Goal: Information Seeking & Learning: Stay updated

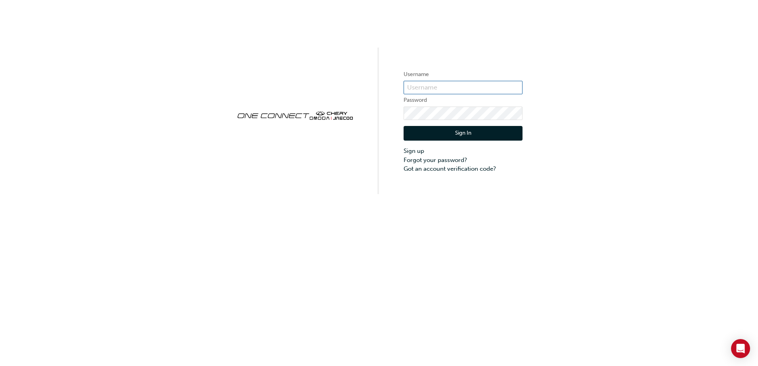
type input "CHAU1867"
drag, startPoint x: 0, startPoint y: 0, endPoint x: 453, endPoint y: 131, distance: 471.4
click at [453, 131] on button "Sign In" at bounding box center [463, 133] width 119 height 15
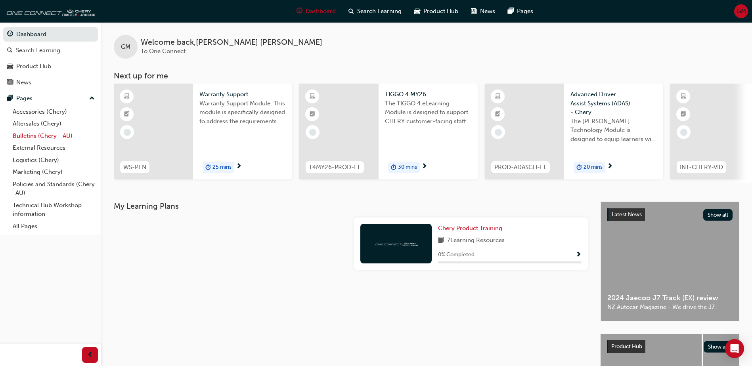
click at [25, 137] on link "Bulletins (Chery - AU)" at bounding box center [54, 136] width 88 height 12
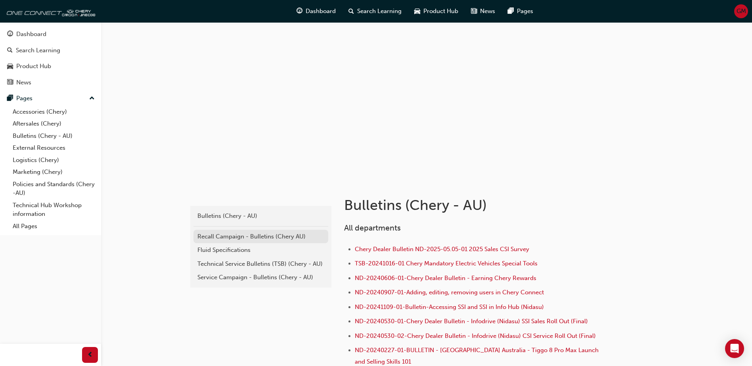
click at [218, 233] on div "Recall Campaign - Bulletins (Chery AU)" at bounding box center [260, 236] width 127 height 9
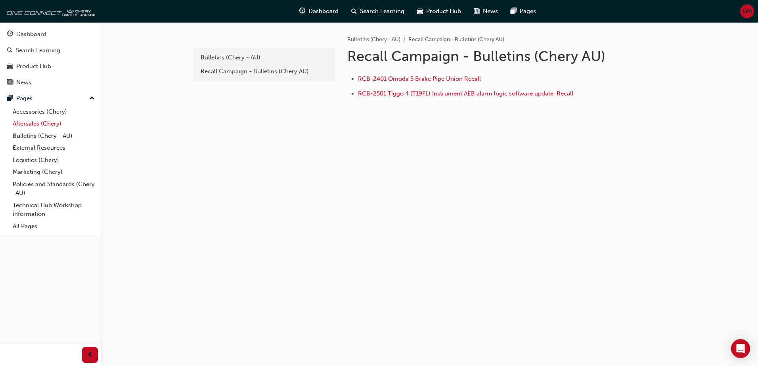
click at [25, 122] on link "Aftersales (Chery)" at bounding box center [54, 124] width 88 height 12
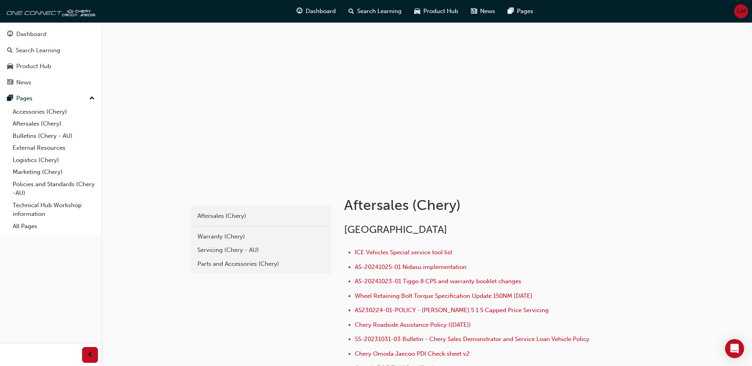
scroll to position [40, 0]
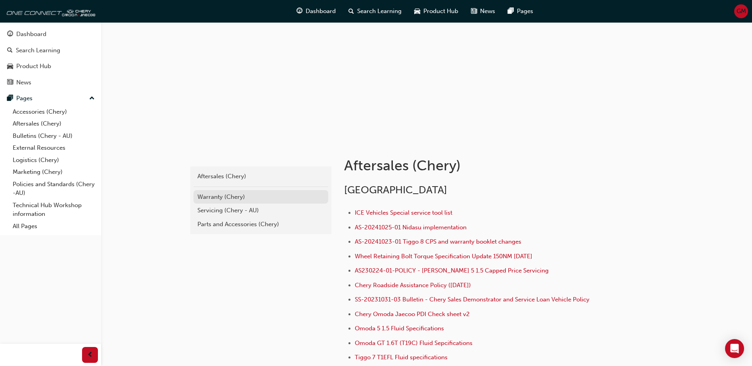
click at [204, 198] on div "Warranty (Chery)" at bounding box center [260, 197] width 127 height 9
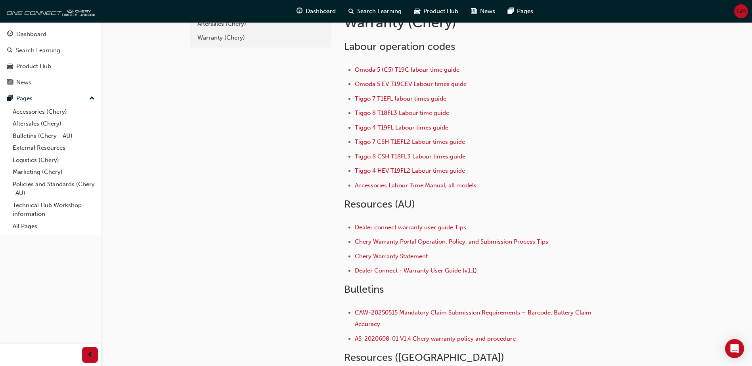
scroll to position [114, 0]
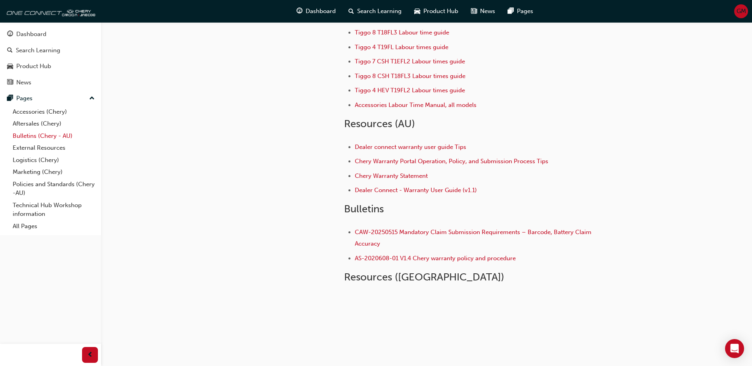
click at [28, 137] on link "Bulletins (Chery - AU)" at bounding box center [54, 136] width 88 height 12
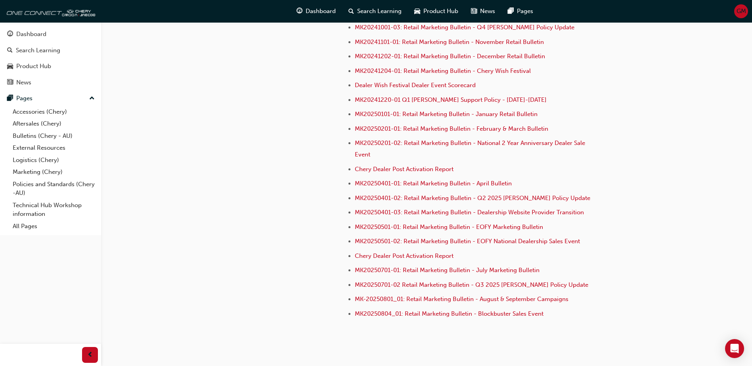
scroll to position [2263, 0]
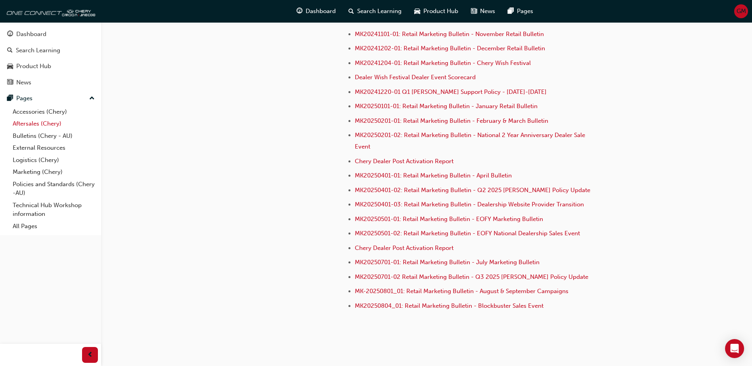
click at [28, 123] on link "Aftersales (Chery)" at bounding box center [54, 124] width 88 height 12
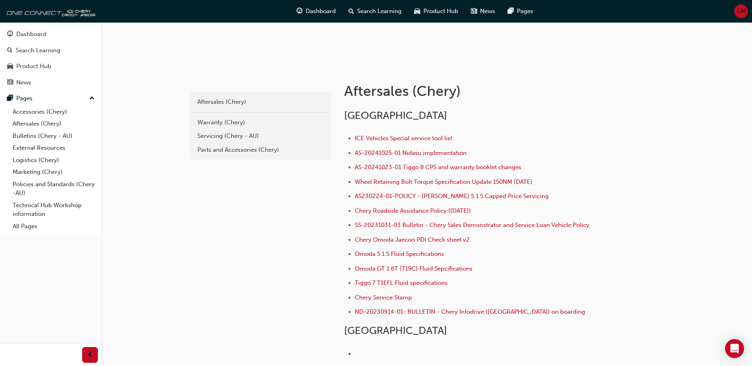
scroll to position [113, 0]
click at [210, 138] on div "Servicing (Chery - AU)" at bounding box center [260, 136] width 127 height 9
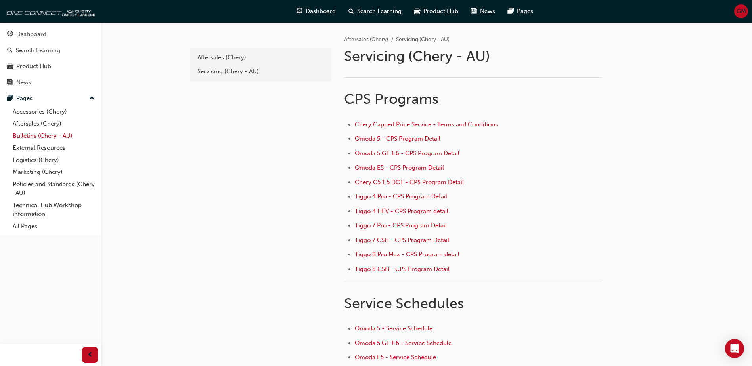
click at [37, 137] on link "Bulletins (Chery - AU)" at bounding box center [54, 136] width 88 height 12
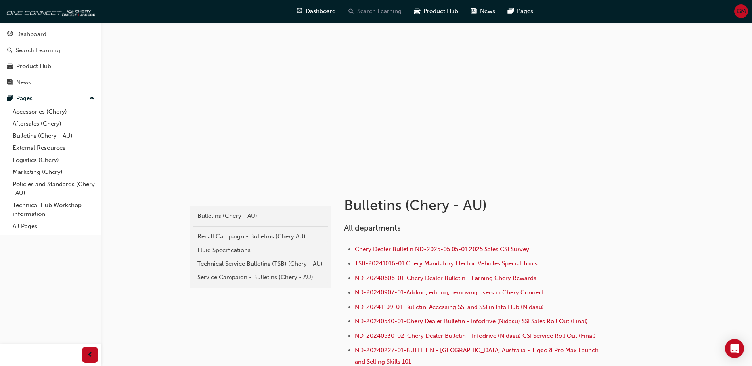
click at [385, 10] on span "Search Learning" at bounding box center [379, 11] width 44 height 9
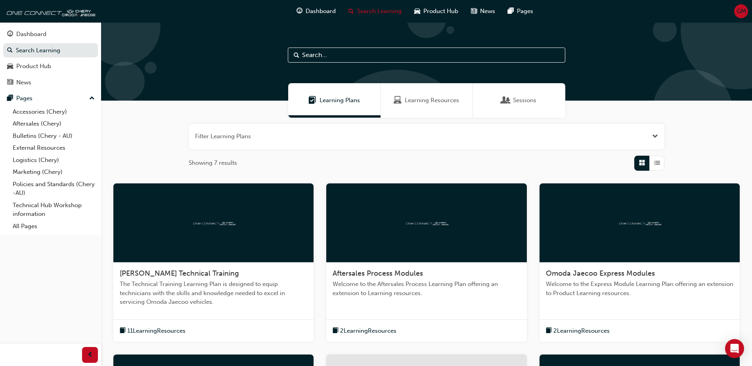
click at [317, 58] on input "text" at bounding box center [427, 55] width 278 height 15
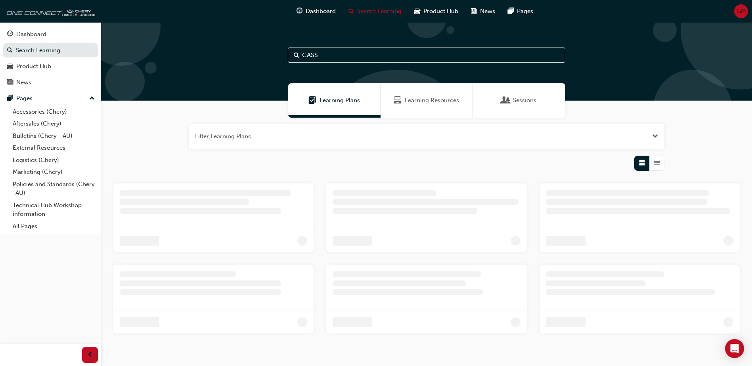
type input "CASS"
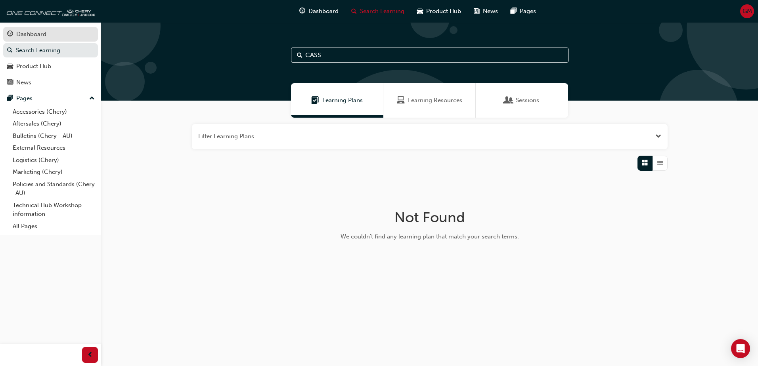
click at [40, 33] on div "Dashboard" at bounding box center [31, 34] width 30 height 9
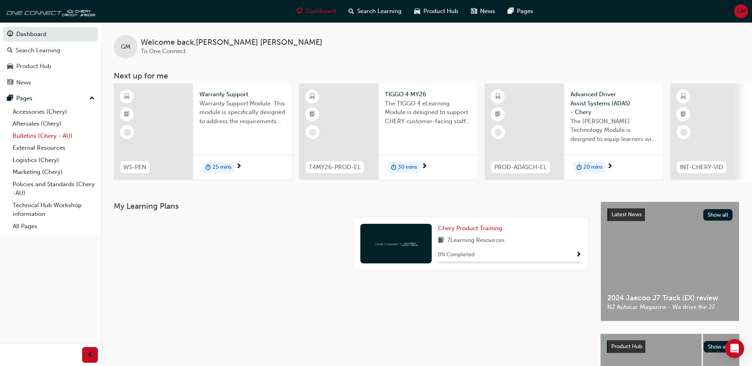
click at [38, 135] on link "Bulletins (Chery - AU)" at bounding box center [54, 136] width 88 height 12
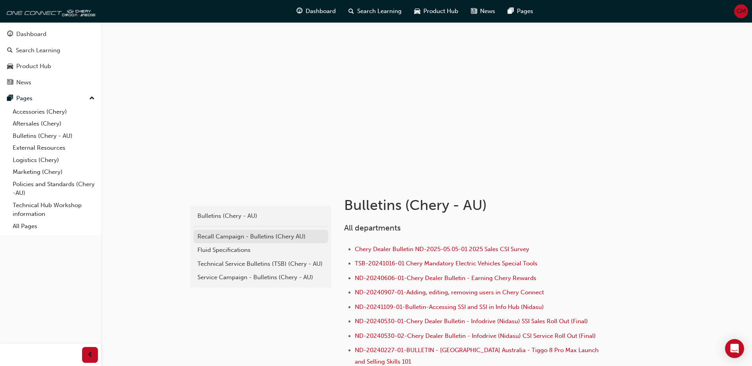
click at [219, 237] on div "Recall Campaign - Bulletins (Chery AU)" at bounding box center [260, 236] width 127 height 9
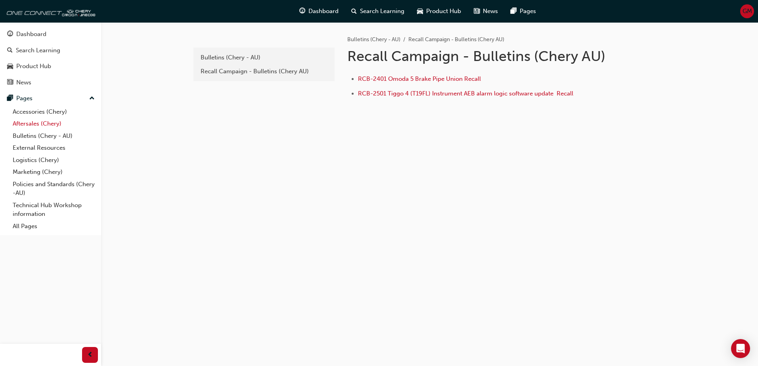
click at [38, 123] on link "Aftersales (Chery)" at bounding box center [54, 124] width 88 height 12
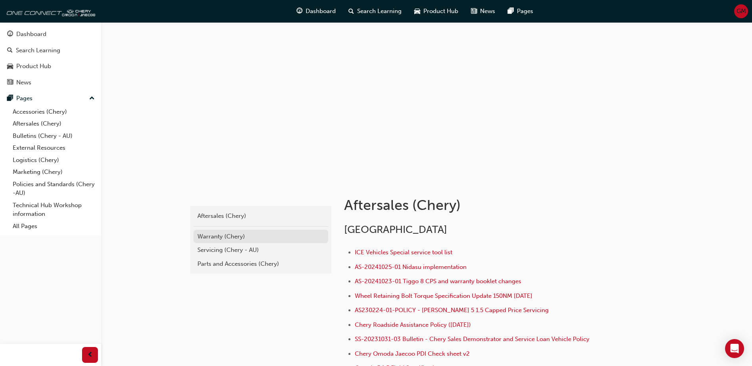
click at [227, 233] on div "Warranty (Chery)" at bounding box center [260, 236] width 127 height 9
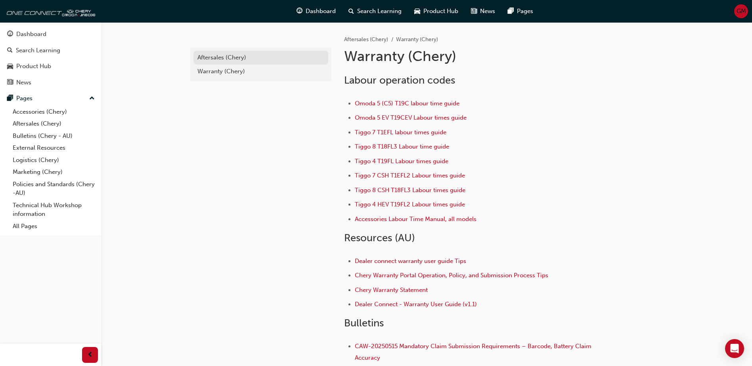
click at [201, 58] on div "Aftersales (Chery)" at bounding box center [260, 57] width 127 height 9
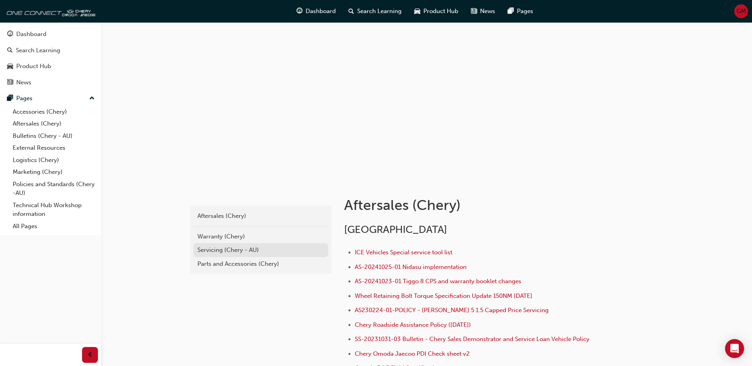
click at [208, 251] on div "Servicing (Chery - AU)" at bounding box center [260, 250] width 127 height 9
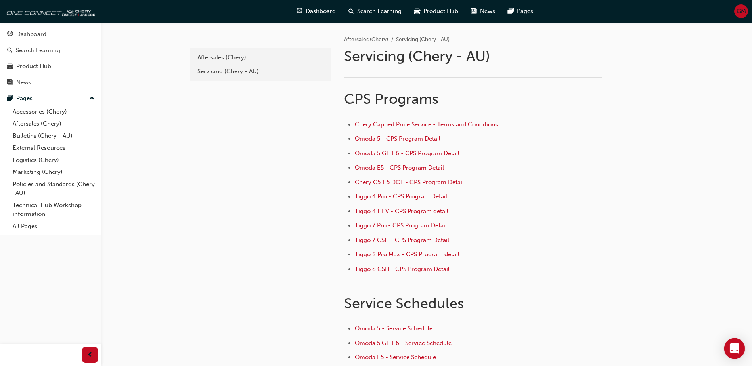
click at [735, 347] on icon "Open Intercom Messenger" at bounding box center [734, 349] width 9 height 10
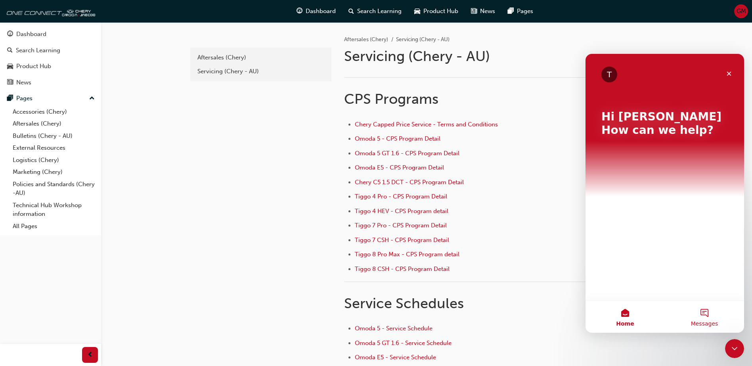
click at [703, 312] on button "Messages" at bounding box center [704, 317] width 79 height 32
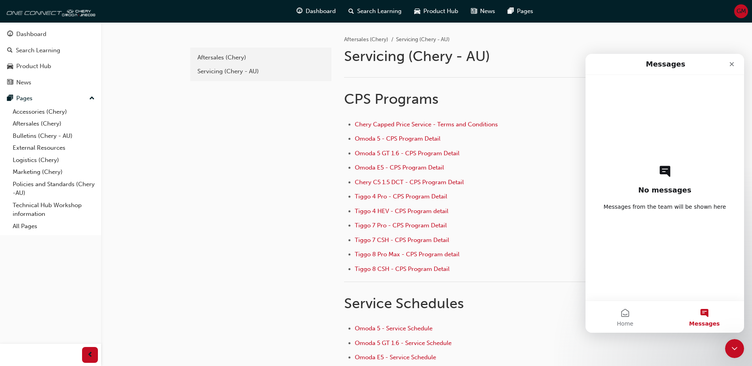
click at [615, 212] on div "No messages Messages from the team will be shown here" at bounding box center [664, 188] width 131 height 226
click at [617, 92] on div "No messages Messages from the team will be shown here" at bounding box center [664, 188] width 131 height 226
click at [703, 309] on button "Messages" at bounding box center [704, 317] width 79 height 32
click at [665, 184] on div "No messages Messages from the team will be shown here" at bounding box center [664, 188] width 131 height 226
click at [663, 170] on icon "Intercom messenger" at bounding box center [665, 171] width 11 height 11
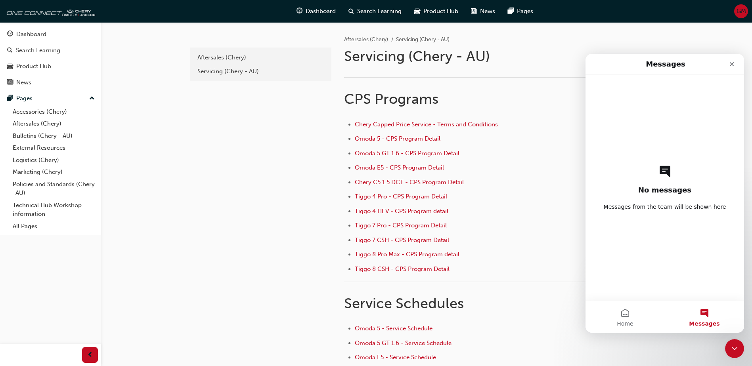
click at [632, 204] on span "Messages from the team will be shown here" at bounding box center [665, 207] width 123 height 8
click at [624, 318] on button "Home" at bounding box center [625, 317] width 79 height 32
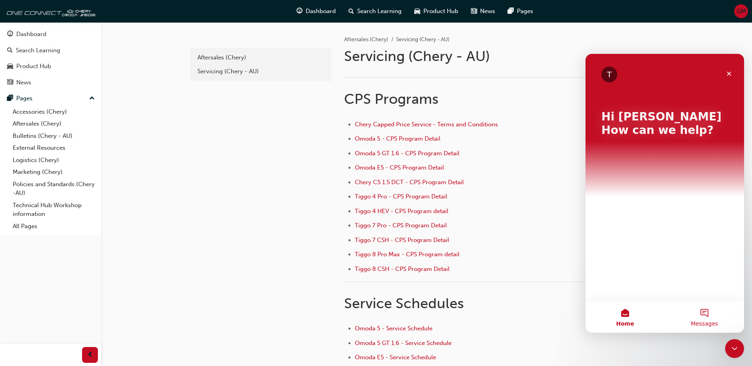
click at [706, 311] on button "Messages" at bounding box center [704, 317] width 79 height 32
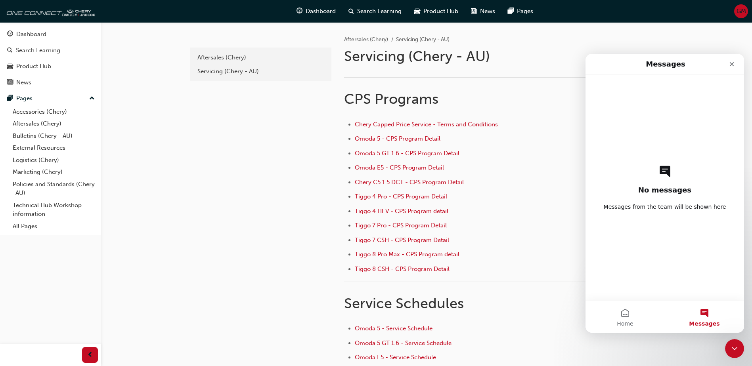
drag, startPoint x: 658, startPoint y: 257, endPoint x: 601, endPoint y: 172, distance: 102.5
click at [601, 170] on div "No messages Messages from the team will be shown here" at bounding box center [664, 188] width 131 height 226
click at [620, 209] on span "Messages from the team will be shown here" at bounding box center [665, 207] width 123 height 8
drag, startPoint x: 620, startPoint y: 209, endPoint x: 666, endPoint y: 273, distance: 79.5
click at [666, 273] on div "No messages Messages from the team will be shown here" at bounding box center [664, 188] width 131 height 226
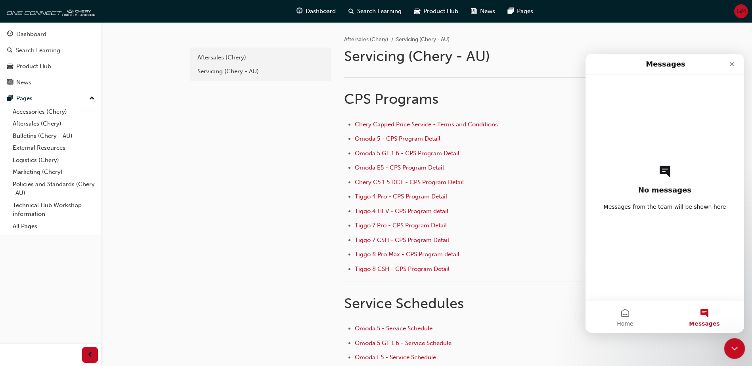
click at [729, 349] on icon "Close Intercom Messenger" at bounding box center [734, 348] width 10 height 10
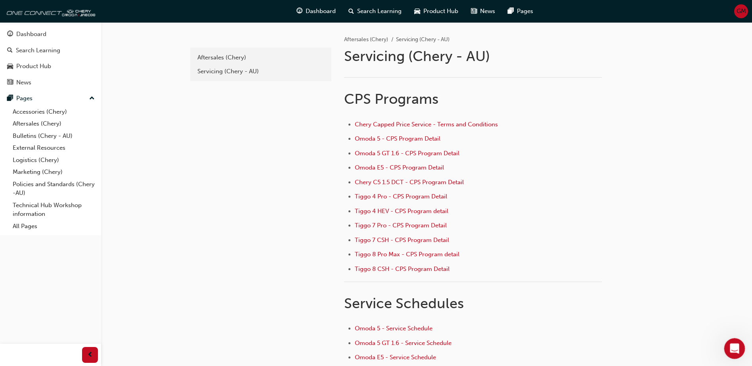
click at [729, 349] on icon "Open Intercom Messenger" at bounding box center [733, 347] width 13 height 13
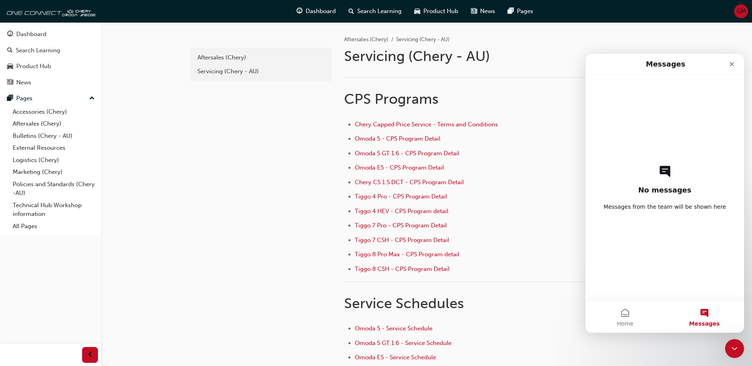
drag, startPoint x: 651, startPoint y: 276, endPoint x: 596, endPoint y: 276, distance: 54.7
click at [596, 276] on div "No messages Messages from the team will be shown here" at bounding box center [665, 188] width 159 height 226
click at [607, 61] on div "Messages" at bounding box center [665, 64] width 148 height 14
click at [727, 63] on div "Close" at bounding box center [732, 64] width 14 height 14
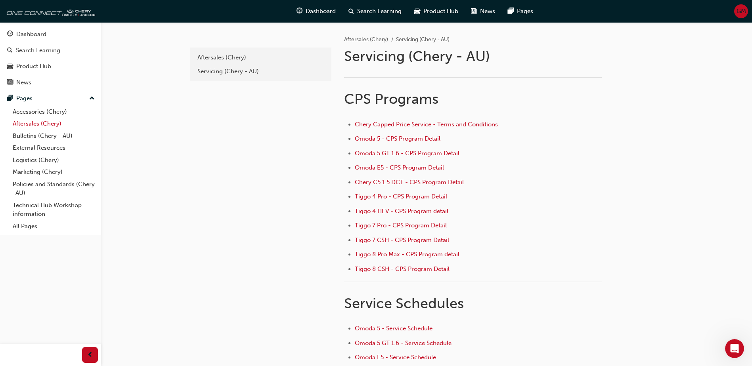
click at [41, 122] on link "Aftersales (Chery)" at bounding box center [54, 124] width 88 height 12
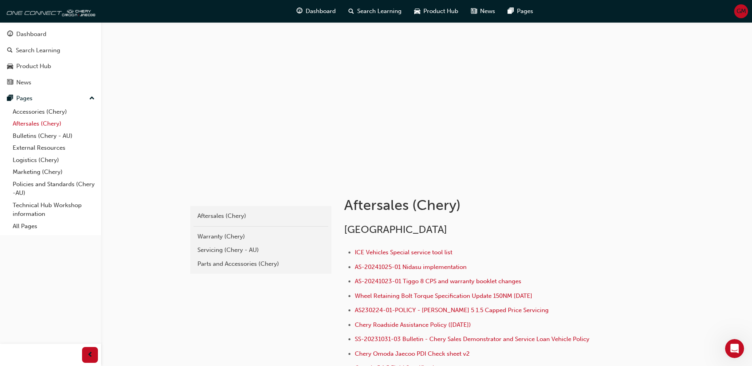
click at [31, 121] on link "Aftersales (Chery)" at bounding box center [54, 124] width 88 height 12
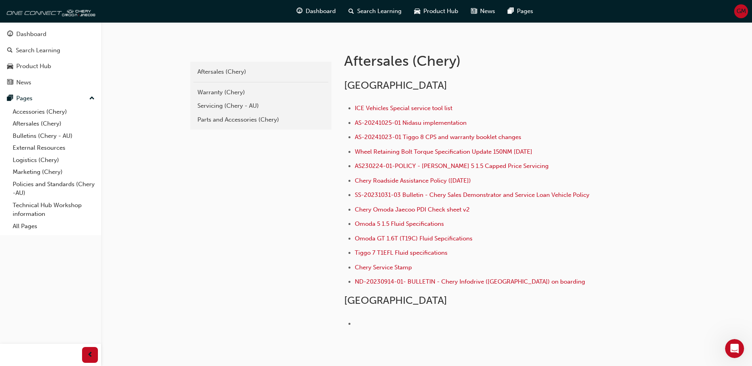
scroll to position [159, 0]
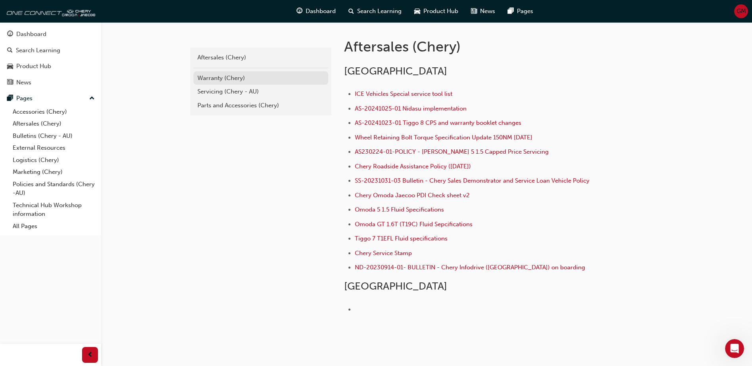
click at [215, 77] on div "Warranty (Chery)" at bounding box center [260, 78] width 127 height 9
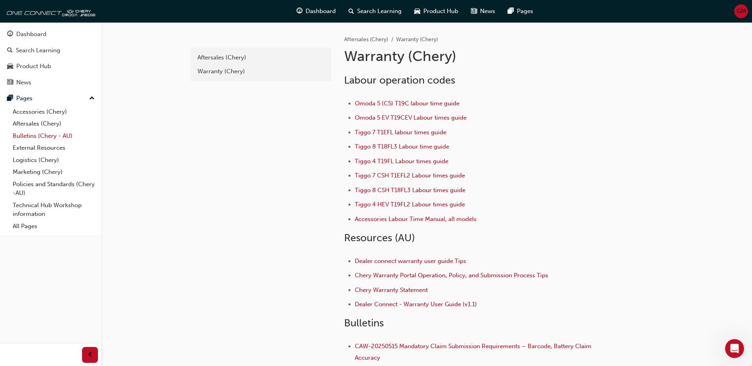
click at [53, 138] on link "Bulletins (Chery - AU)" at bounding box center [54, 136] width 88 height 12
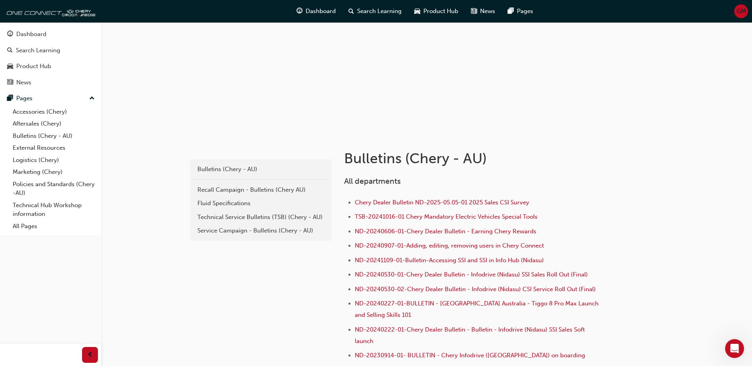
scroll to position [79, 0]
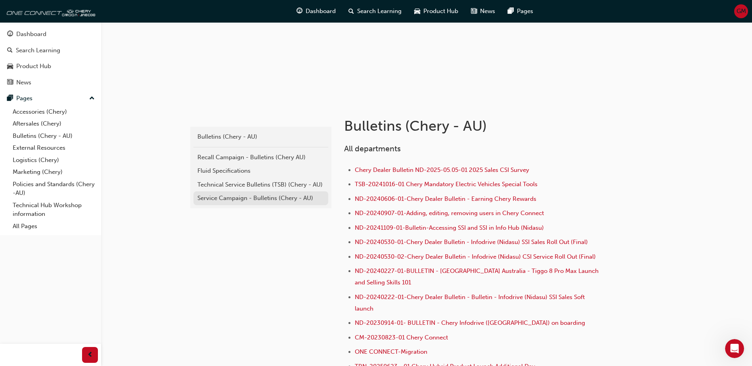
click at [217, 198] on div "Service Campaign - Bulletins (Chery - AU)" at bounding box center [260, 198] width 127 height 9
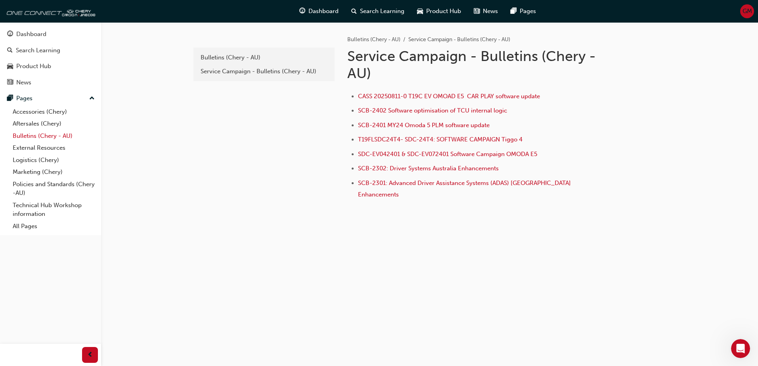
click at [37, 133] on link "Bulletins (Chery - AU)" at bounding box center [54, 136] width 88 height 12
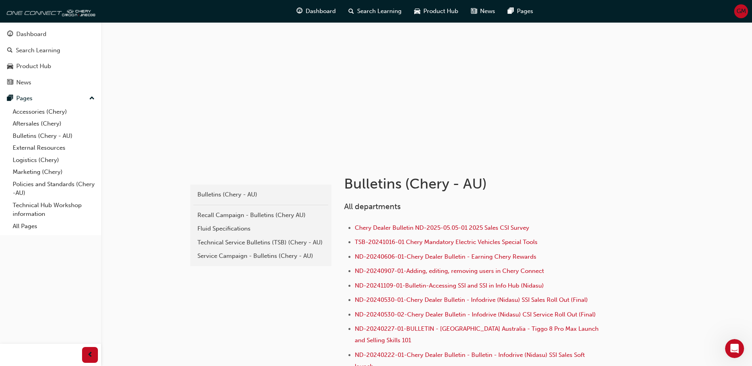
scroll to position [40, 0]
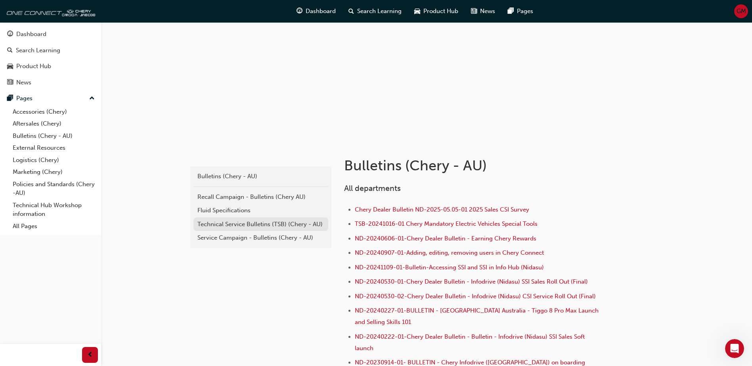
click at [221, 222] on div "Technical Service Bulletins (TSB) (Chery - AU)" at bounding box center [260, 224] width 127 height 9
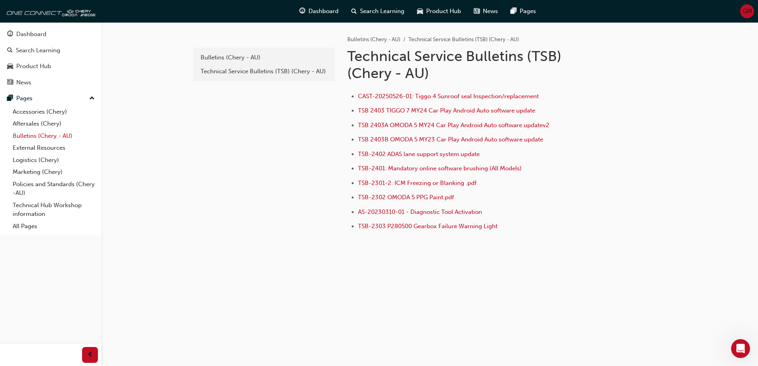
click at [31, 132] on link "Bulletins (Chery - AU)" at bounding box center [54, 136] width 88 height 12
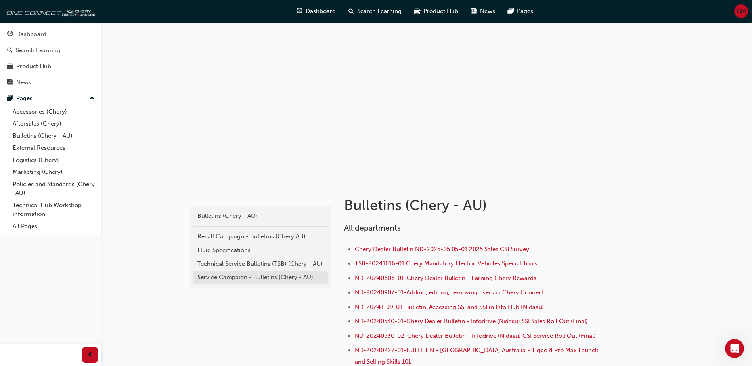
click at [220, 275] on div "Service Campaign - Bulletins (Chery - AU)" at bounding box center [260, 277] width 127 height 9
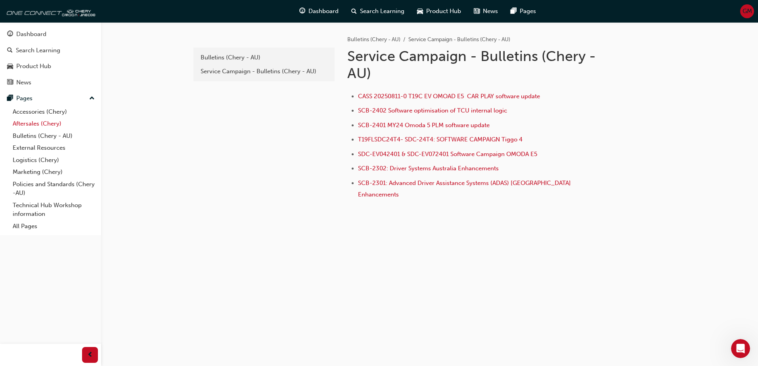
click at [29, 124] on link "Aftersales (Chery)" at bounding box center [54, 124] width 88 height 12
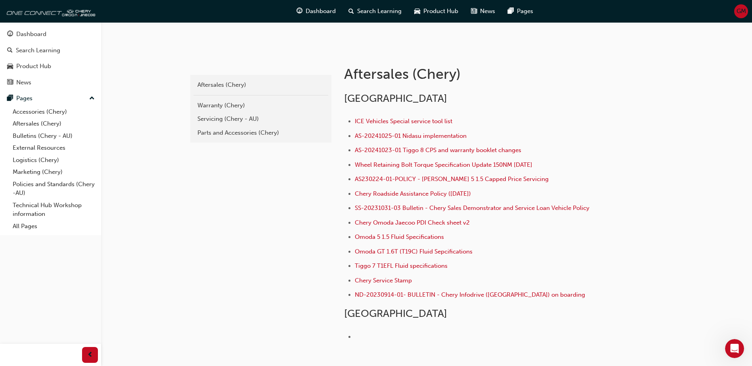
scroll to position [113, 0]
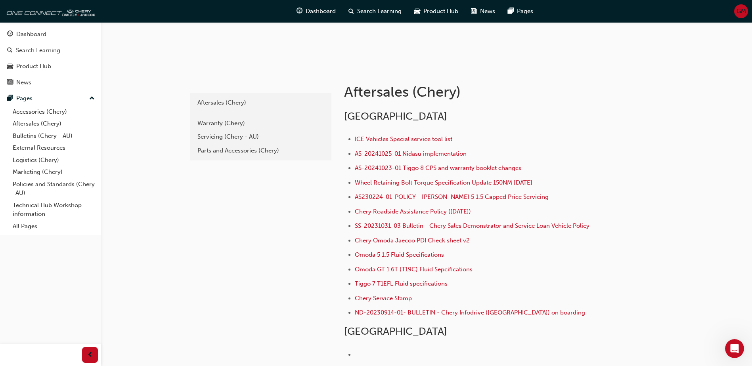
click at [170, 222] on div "chery-aftersales Aftersales (Chery) Warranty (Chery) Servicing (Chery - AU) Par…" at bounding box center [376, 166] width 752 height 559
click at [38, 136] on link "Bulletins (Chery - AU)" at bounding box center [54, 136] width 88 height 12
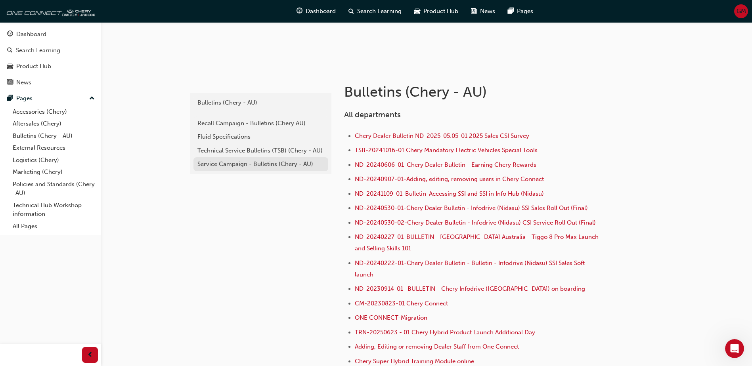
click at [228, 166] on div "Service Campaign - Bulletins (Chery - AU)" at bounding box center [260, 164] width 127 height 9
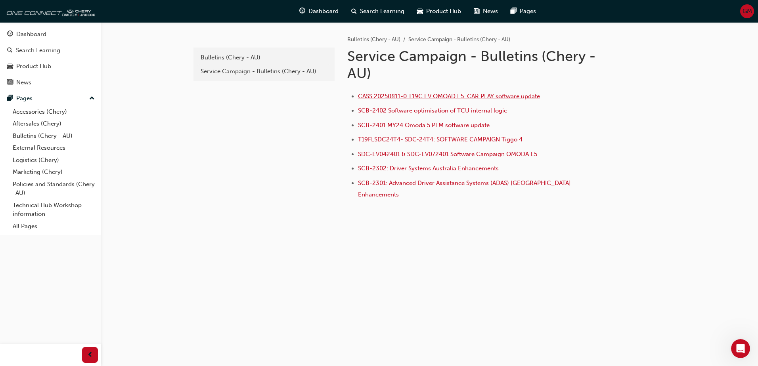
click at [392, 96] on span "CASS 20250811-0 T19C EV OMOAD E5 CAR PLAY software update" at bounding box center [449, 96] width 182 height 7
click at [34, 122] on link "Aftersales (Chery)" at bounding box center [54, 124] width 88 height 12
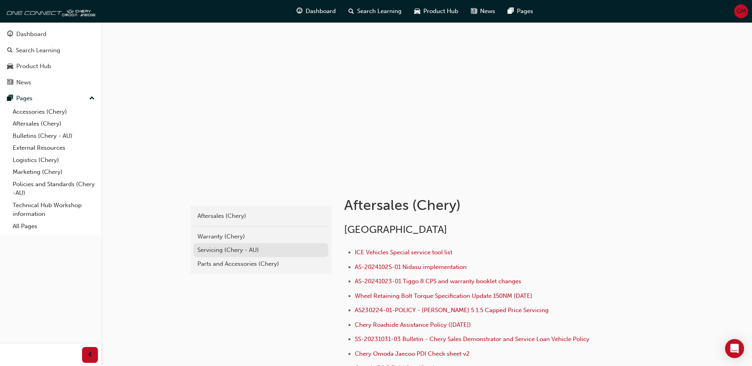
click at [219, 250] on div "Servicing (Chery - AU)" at bounding box center [260, 250] width 127 height 9
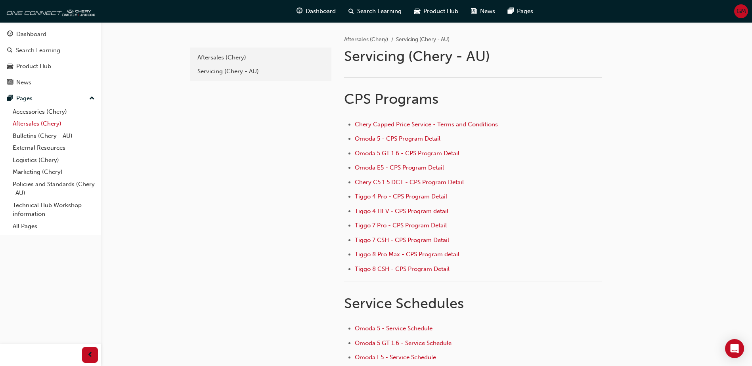
click at [29, 123] on link "Aftersales (Chery)" at bounding box center [54, 124] width 88 height 12
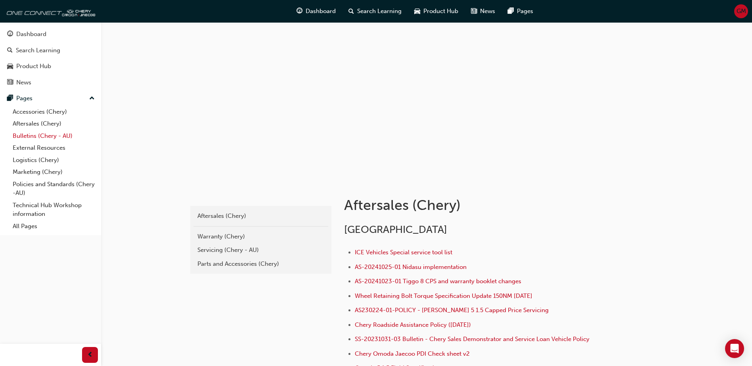
click at [29, 133] on link "Bulletins (Chery - AU)" at bounding box center [54, 136] width 88 height 12
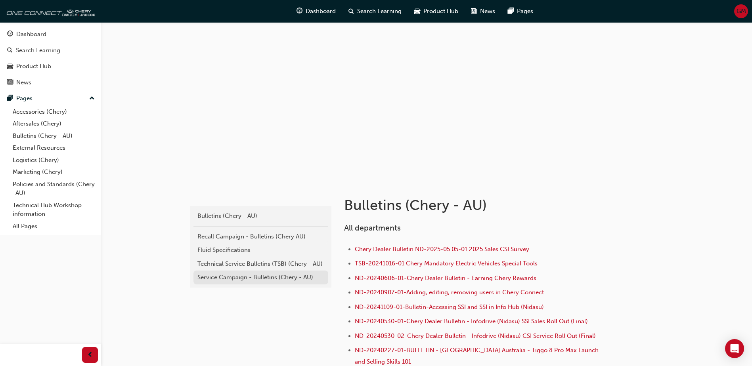
click at [227, 277] on div "Service Campaign - Bulletins (Chery - AU)" at bounding box center [260, 277] width 127 height 9
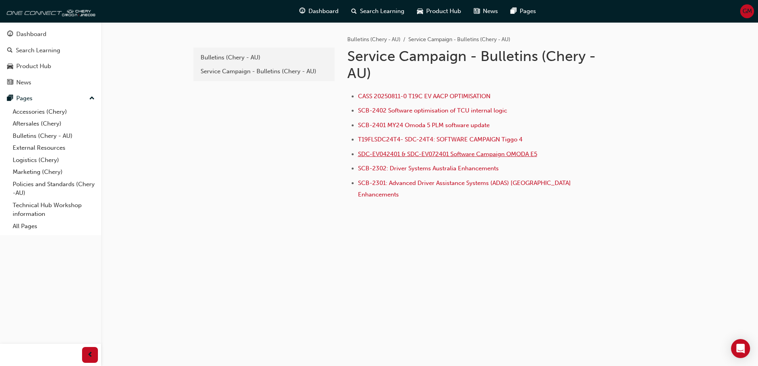
click at [383, 156] on span "SDC-EV042401 & SDC-EV072401 Software Campaign OMODA E5" at bounding box center [447, 154] width 179 height 7
